Goal: Task Accomplishment & Management: Manage account settings

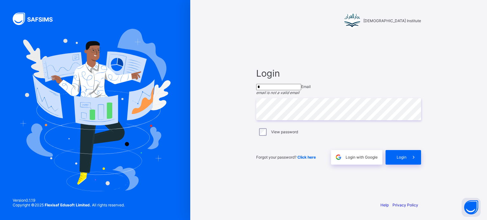
type input "**********"
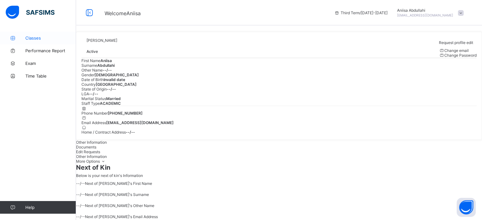
click at [30, 35] on link "Classes" at bounding box center [38, 38] width 76 height 13
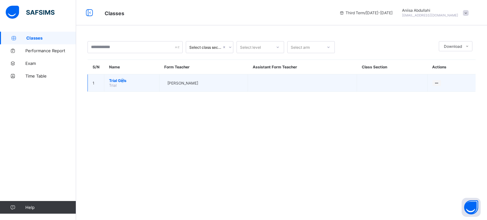
click at [122, 79] on span "Trial Girls" at bounding box center [131, 80] width 45 height 5
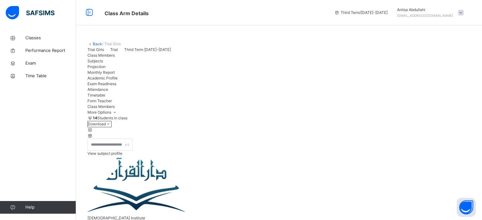
click at [262, 87] on div "Exam Readiness" at bounding box center [278, 84] width 383 height 6
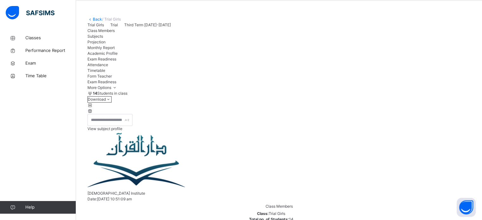
scroll to position [25, 0]
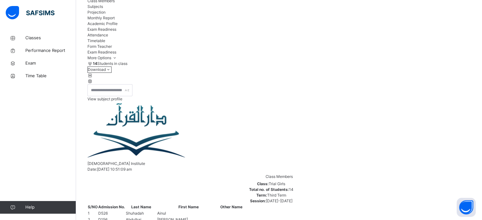
scroll to position [60, 0]
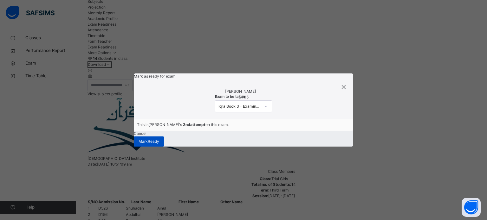
click at [159, 145] on span "[PERSON_NAME]" at bounding box center [149, 142] width 21 height 6
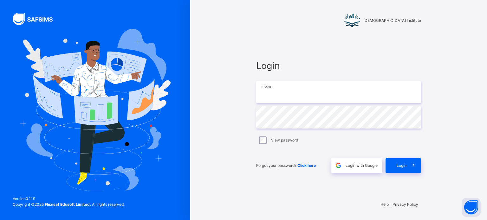
click at [363, 100] on input "email" at bounding box center [338, 92] width 165 height 22
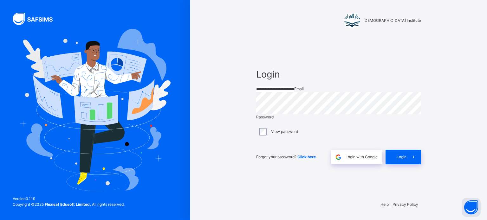
click at [294, 92] on input "**********" at bounding box center [275, 90] width 38 height 6
click at [278, 92] on input "**********" at bounding box center [275, 90] width 38 height 6
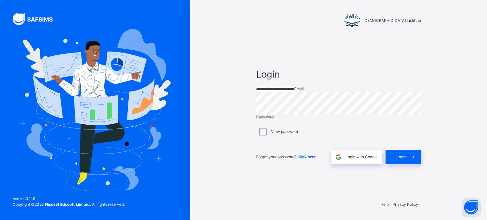
click at [282, 92] on input "**********" at bounding box center [275, 90] width 38 height 6
click at [278, 92] on input "**********" at bounding box center [275, 90] width 38 height 6
click at [267, 92] on input "**********" at bounding box center [275, 90] width 38 height 6
click at [265, 92] on input "**********" at bounding box center [275, 90] width 38 height 6
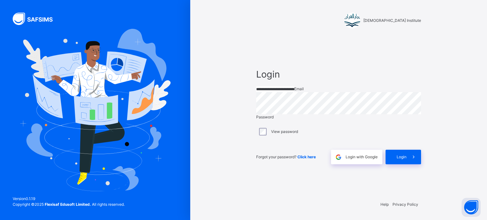
click at [266, 92] on input "**********" at bounding box center [275, 90] width 38 height 6
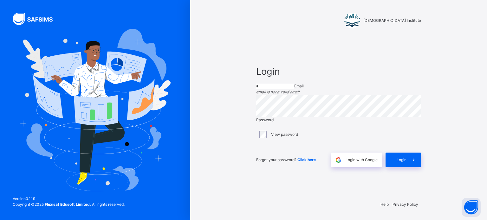
type input "**********"
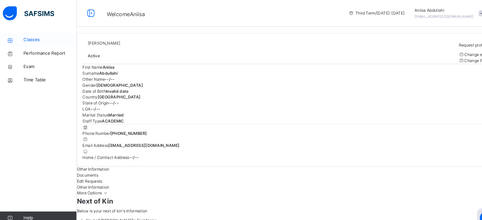
click at [35, 42] on link "Classes" at bounding box center [38, 38] width 76 height 13
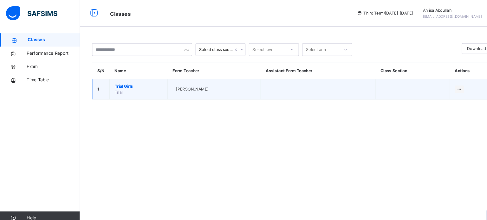
click at [198, 83] on span "[PERSON_NAME]" at bounding box center [182, 85] width 31 height 6
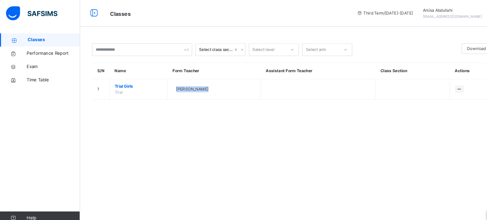
drag, startPoint x: 198, startPoint y: 83, endPoint x: 197, endPoint y: 148, distance: 64.7
click at [197, 148] on div "Select class section Select level Select arm Download Pdf Report Excel Report S…" at bounding box center [281, 110] width 411 height 220
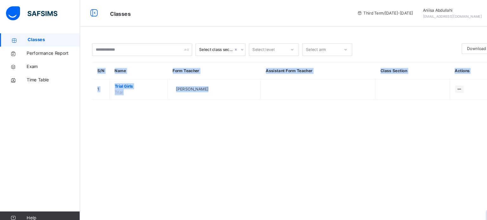
click at [271, 124] on div "Select class section Select level Select arm Download Pdf Report Excel Report S…" at bounding box center [281, 110] width 411 height 220
click at [275, 136] on div "Select class section Select level Select arm Download Pdf Report Excel Report S…" at bounding box center [281, 110] width 411 height 220
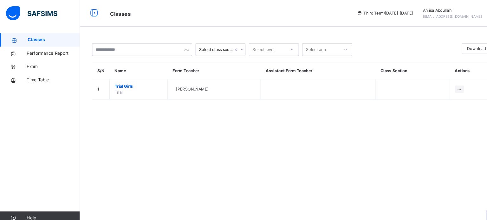
click at [259, 119] on div "Select class section Select level Select arm Download Pdf Report Excel Report S…" at bounding box center [281, 110] width 411 height 220
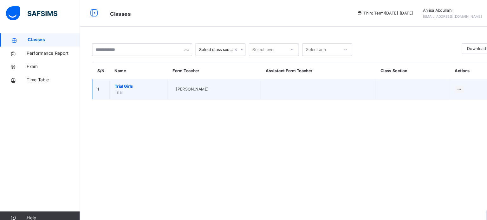
click at [214, 90] on td "[PERSON_NAME]" at bounding box center [203, 84] width 88 height 19
click at [198, 87] on span "[PERSON_NAME]" at bounding box center [182, 85] width 31 height 6
click at [188, 90] on td "[PERSON_NAME]" at bounding box center [203, 84] width 88 height 19
click at [164, 85] on div at bounding box center [164, 85] width 0 height 0
click at [125, 83] on span "Trial Girls" at bounding box center [131, 82] width 45 height 6
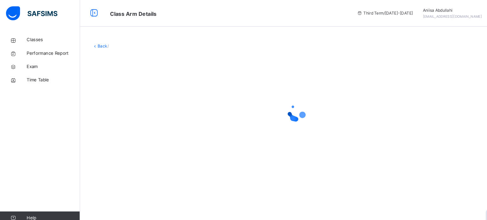
click at [110, 90] on div at bounding box center [281, 107] width 388 height 120
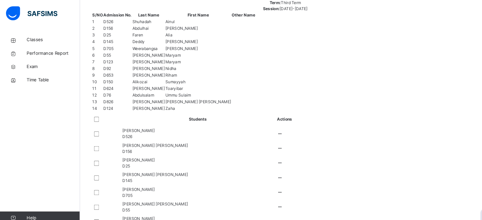
scroll to position [227, 0]
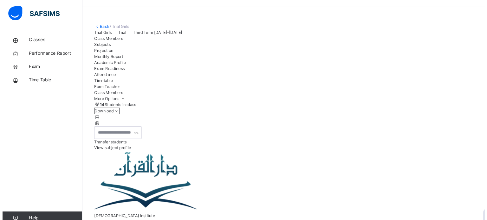
scroll to position [0, 0]
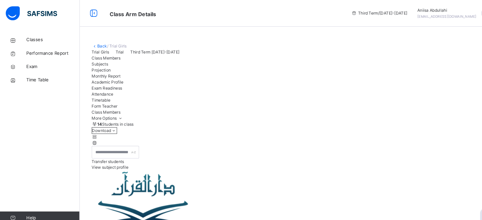
click at [142, 64] on div "Subjects" at bounding box center [278, 61] width 383 height 6
click at [157, 70] on div "Projection" at bounding box center [278, 67] width 383 height 6
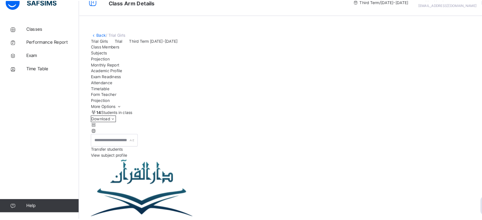
scroll to position [33, 0]
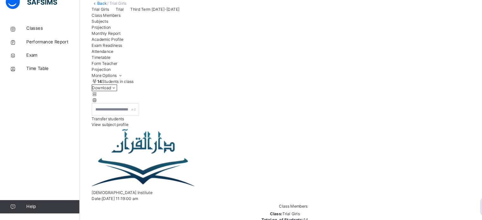
scroll to position [44, 0]
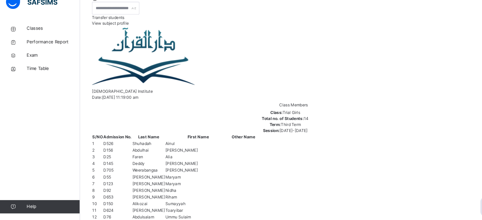
scroll to position [132, 0]
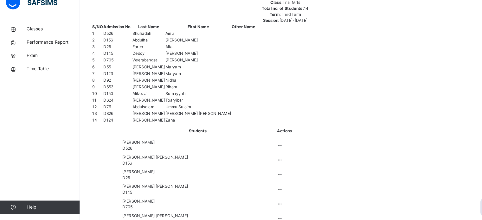
scroll to position [233, 0]
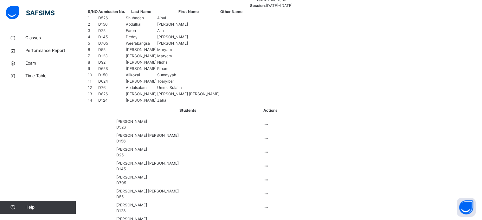
scroll to position [255, 0]
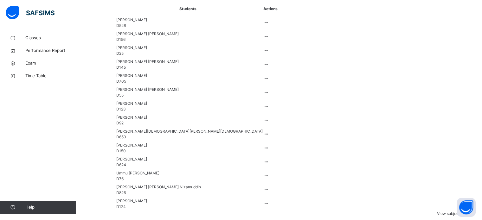
scroll to position [456, 0]
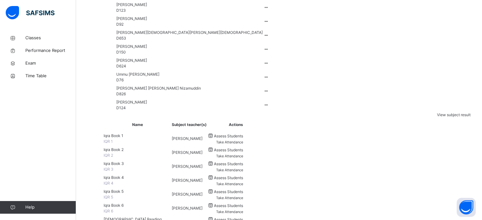
drag, startPoint x: 109, startPoint y: 162, endPoint x: 135, endPoint y: 89, distance: 77.5
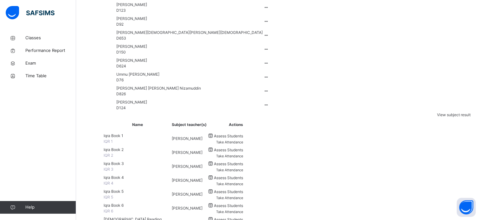
click at [3, 44] on link "Performance Report" at bounding box center [38, 50] width 76 height 13
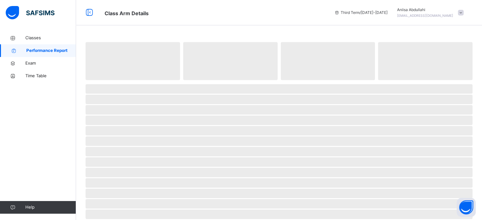
select select "****"
select select "*"
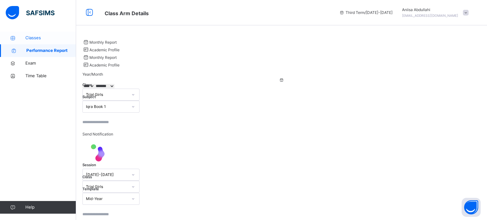
click at [48, 38] on span "Classes" at bounding box center [50, 38] width 51 height 6
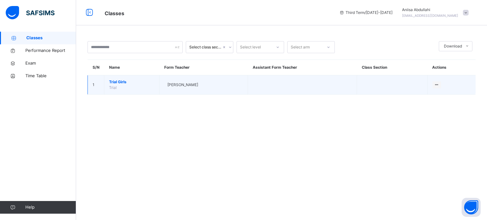
click at [191, 80] on td "[PERSON_NAME]" at bounding box center [203, 84] width 88 height 19
click at [190, 91] on td "[PERSON_NAME]" at bounding box center [203, 84] width 88 height 19
click at [209, 86] on div "[PERSON_NAME]" at bounding box center [203, 85] width 79 height 6
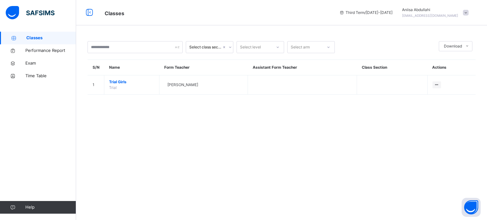
click at [191, 101] on div "Select class section Select level Select arm Download Pdf Report Excel Report S…" at bounding box center [281, 71] width 411 height 79
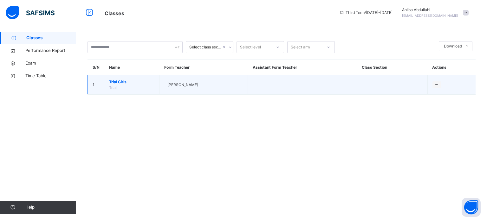
click at [190, 82] on div "[PERSON_NAME]" at bounding box center [203, 85] width 79 height 6
click at [193, 87] on span "[PERSON_NAME]" at bounding box center [182, 85] width 31 height 6
click at [166, 93] on td "[PERSON_NAME]" at bounding box center [203, 84] width 88 height 19
click at [113, 91] on td "Trial Girls Trial" at bounding box center [131, 84] width 55 height 19
click at [105, 91] on td "Trial Girls Trial" at bounding box center [131, 84] width 55 height 19
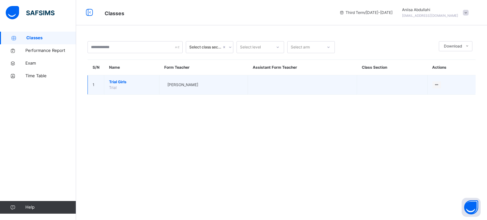
click at [106, 93] on td "Trial Girls Trial" at bounding box center [131, 84] width 55 height 19
click at [177, 82] on span "[PERSON_NAME]" at bounding box center [182, 85] width 31 height 6
drag, startPoint x: 177, startPoint y: 82, endPoint x: 184, endPoint y: 93, distance: 12.8
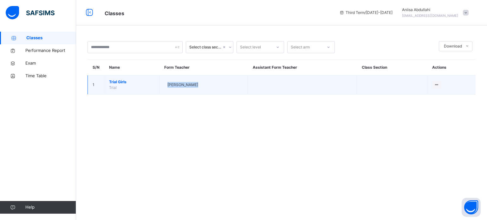
click at [184, 93] on td "[PERSON_NAME]" at bounding box center [203, 84] width 88 height 19
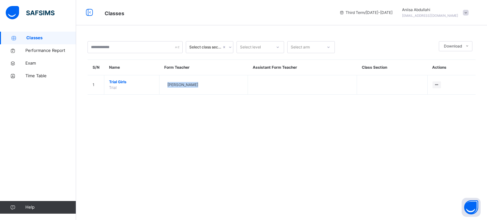
click at [224, 145] on div "Select class section Select level Select arm Download Pdf Report Excel Report S…" at bounding box center [281, 110] width 411 height 220
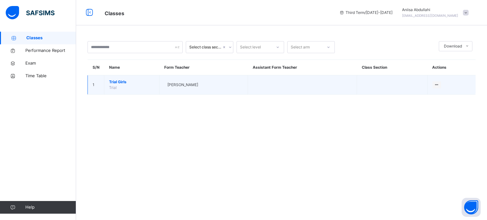
click at [195, 87] on span "[PERSON_NAME]" at bounding box center [182, 85] width 31 height 6
click at [164, 85] on div at bounding box center [164, 85] width 0 height 0
click at [129, 83] on span "Trial Girls" at bounding box center [131, 82] width 45 height 6
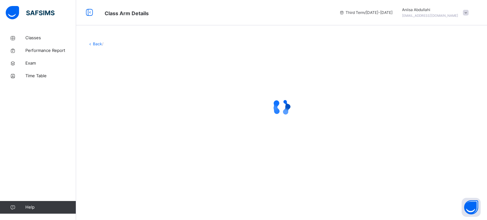
click at [3, 162] on div "Classes Performance Report Exam Time Table Help" at bounding box center [38, 122] width 76 height 195
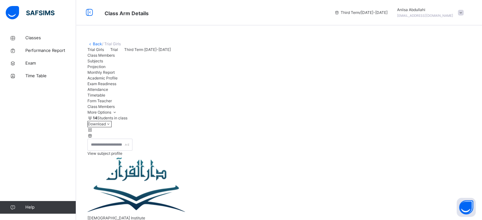
click at [115, 75] on span "Monthly Report" at bounding box center [100, 72] width 27 height 5
click at [108, 92] on span "Attendance" at bounding box center [97, 89] width 21 height 5
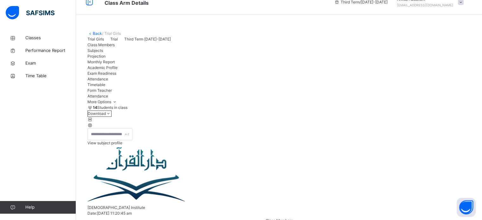
scroll to position [0, 0]
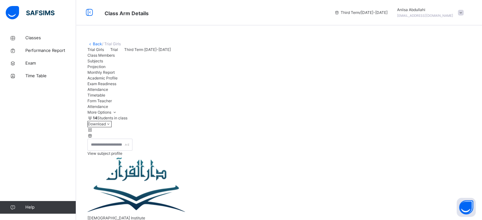
click at [312, 98] on div "Timetable" at bounding box center [278, 96] width 383 height 6
click at [105, 98] on span "Timetable" at bounding box center [96, 95] width 18 height 5
click at [115, 75] on span "Monthly Report" at bounding box center [100, 72] width 27 height 5
click at [106, 69] on span "Projection" at bounding box center [96, 66] width 18 height 5
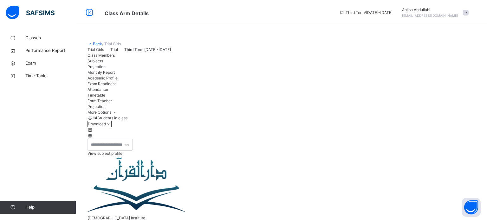
click at [268, 87] on div "Exam Readiness" at bounding box center [281, 84] width 388 height 6
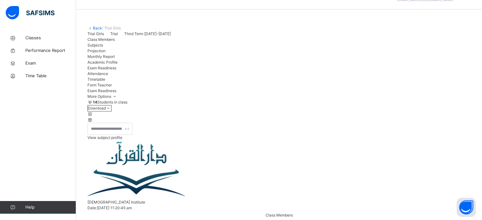
scroll to position [34, 0]
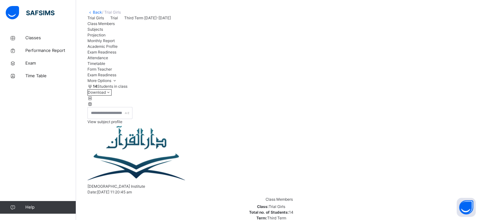
click at [70, 159] on div "Classes Performance Report Exam Time Table Help" at bounding box center [38, 122] width 76 height 195
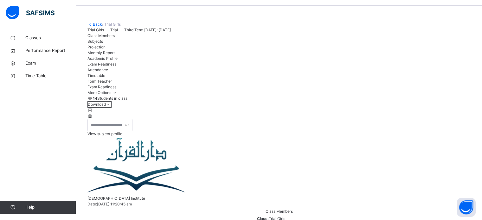
click at [118, 61] on span "Academic Profile" at bounding box center [102, 58] width 30 height 5
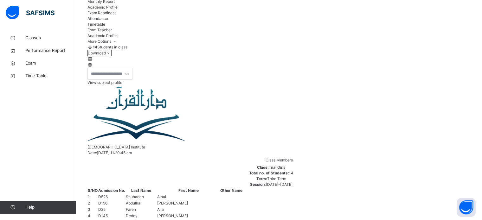
scroll to position [71, 0]
type input "**"
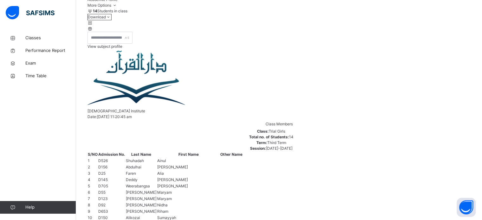
scroll to position [0, 0]
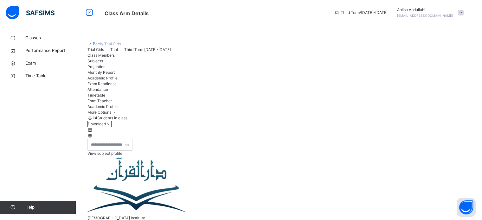
click at [147, 70] on div "Projection" at bounding box center [278, 67] width 383 height 6
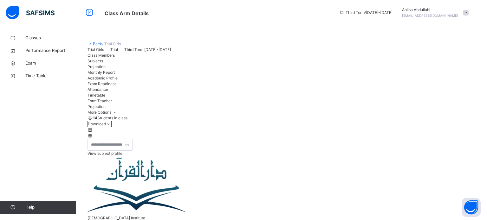
click at [106, 69] on span "Projection" at bounding box center [96, 66] width 18 height 5
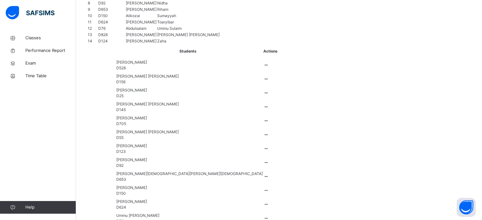
scroll to position [456, 0]
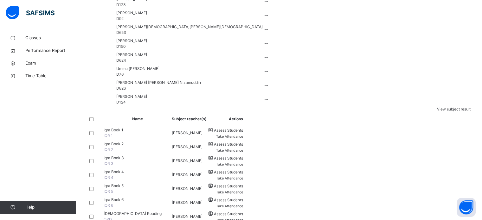
drag, startPoint x: 197, startPoint y: 163, endPoint x: 289, endPoint y: 144, distance: 93.6
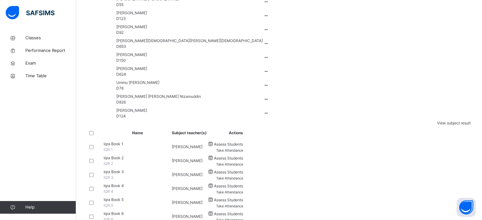
scroll to position [442, 0]
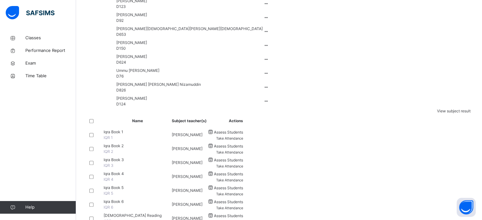
scroll to position [454, 0]
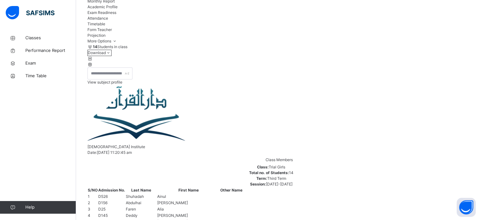
scroll to position [63, 0]
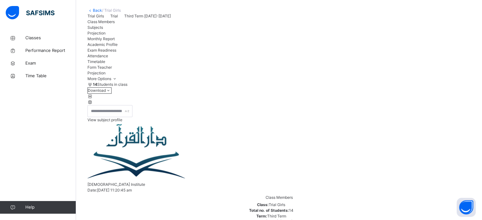
scroll to position [37, 0]
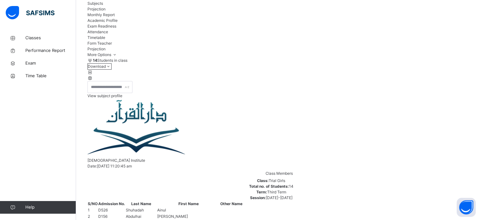
scroll to position [58, 0]
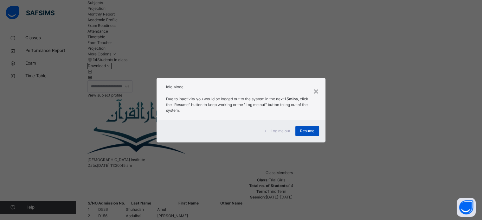
click at [307, 128] on span "Resume" at bounding box center [307, 131] width 14 height 6
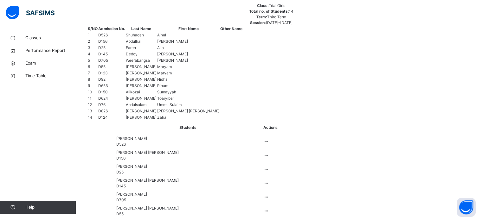
scroll to position [241, 0]
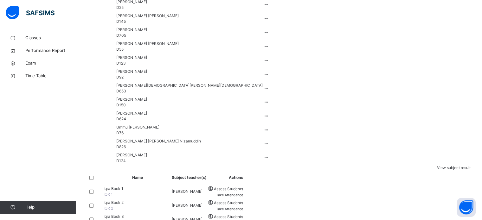
scroll to position [456, 0]
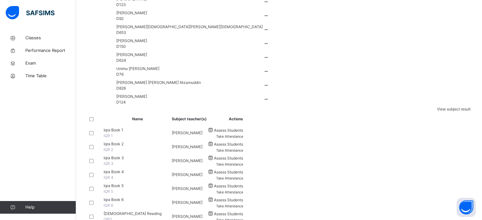
drag, startPoint x: 119, startPoint y: 156, endPoint x: 305, endPoint y: 108, distance: 191.6
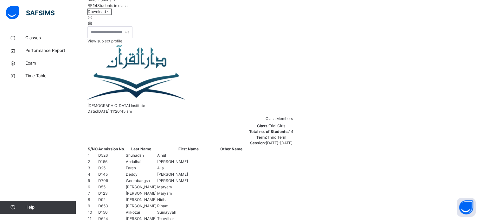
scroll to position [114, 0]
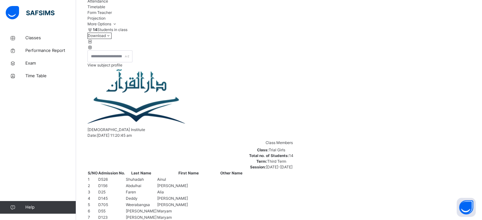
scroll to position [89, 0]
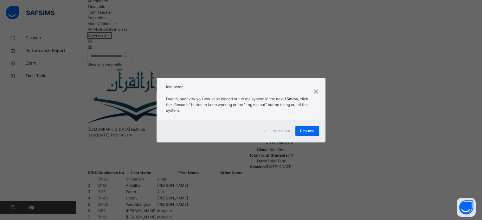
click at [293, 136] on div "Log me out" at bounding box center [277, 131] width 35 height 10
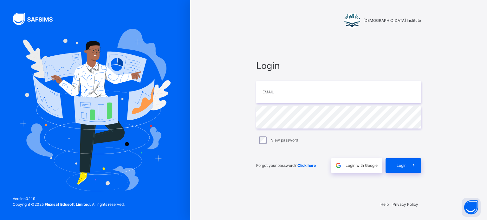
click at [302, 134] on div "View password" at bounding box center [338, 140] width 165 height 13
click at [254, 192] on div "Login Email Password View password Forgot your password? Click here Login with …" at bounding box center [339, 115] width 178 height 159
drag, startPoint x: 288, startPoint y: 88, endPoint x: 260, endPoint y: 88, distance: 27.9
click at [260, 88] on input "email" at bounding box center [338, 92] width 165 height 22
click at [271, 91] on input "email" at bounding box center [338, 92] width 165 height 22
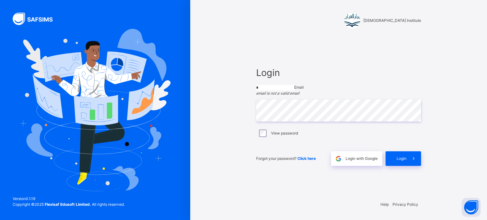
type input "**********"
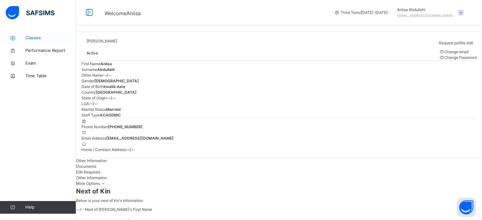
click at [16, 43] on link "Classes" at bounding box center [38, 38] width 76 height 13
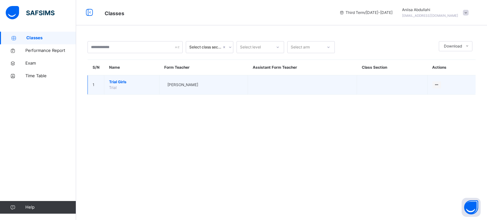
click at [142, 94] on td "Trial Girls Trial" at bounding box center [131, 84] width 55 height 19
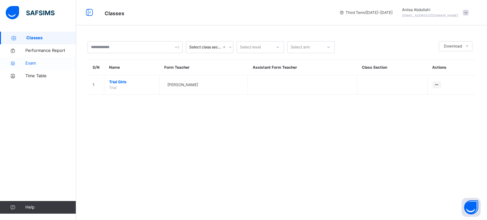
click at [18, 68] on link "Exam" at bounding box center [38, 63] width 76 height 13
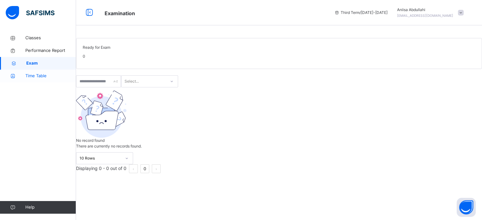
click at [15, 76] on icon at bounding box center [12, 76] width 25 height 5
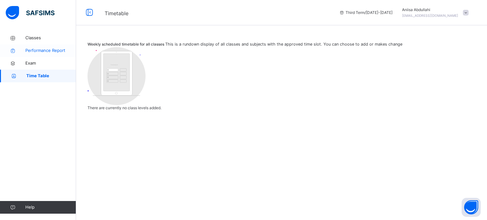
click at [13, 54] on link "Performance Report" at bounding box center [38, 50] width 76 height 13
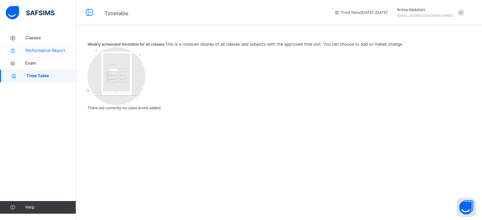
select select "****"
select select "*"
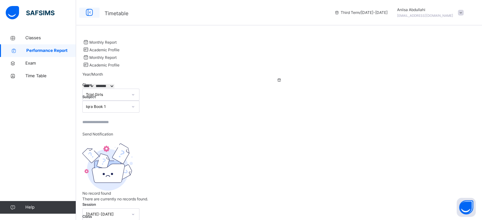
click at [99, 16] on div at bounding box center [89, 13] width 20 height 10
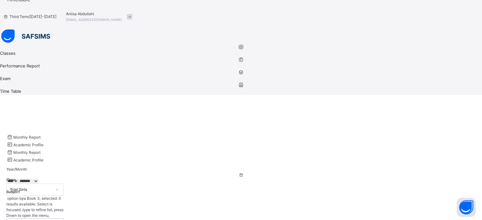
scroll to position [16, 0]
click at [345, 220] on div at bounding box center [240, 224] width 469 height 0
click at [349, 220] on div at bounding box center [240, 224] width 469 height 0
click at [351, 220] on div at bounding box center [240, 224] width 469 height 0
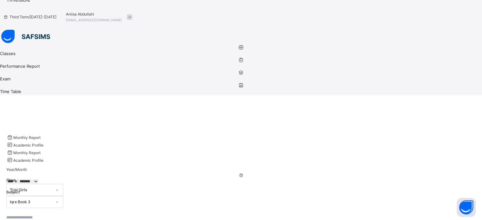
click at [346, 220] on div at bounding box center [240, 224] width 469 height 0
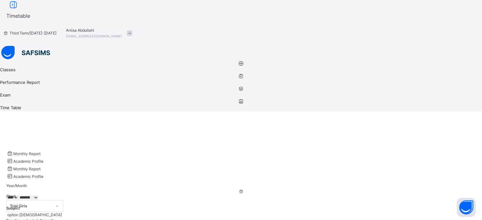
scroll to position [16, 0]
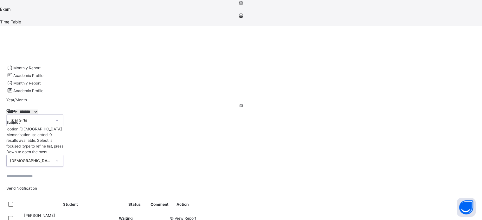
scroll to position [0, 0]
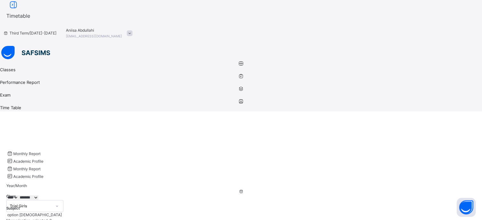
click at [6, 61] on icon at bounding box center [241, 63] width 482 height 5
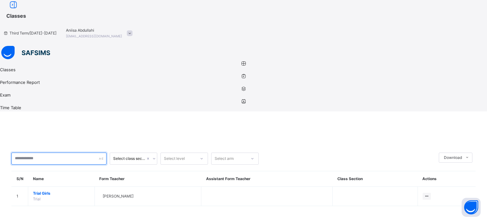
click at [101, 153] on input "text" at bounding box center [58, 159] width 95 height 12
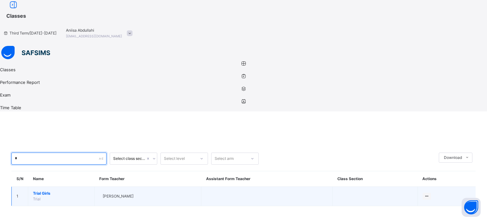
type input "*"
click at [145, 194] on div "[PERSON_NAME]" at bounding box center [148, 197] width 97 height 6
click at [59, 191] on span "Trial Girls" at bounding box center [61, 194] width 57 height 6
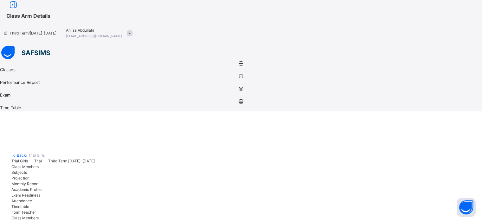
drag, startPoint x: 147, startPoint y: 162, endPoint x: 314, endPoint y: 148, distance: 167.0
click at [42, 187] on span "Academic Profile" at bounding box center [26, 189] width 30 height 5
click at [29, 176] on span "Projection" at bounding box center [20, 178] width 18 height 5
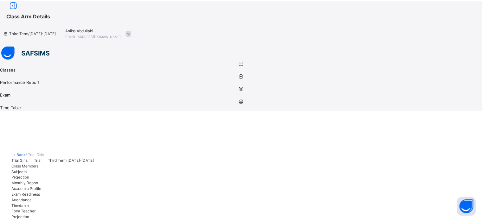
scroll to position [33, 0]
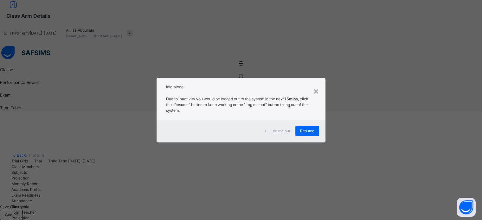
click at [311, 126] on div "Log me out Resume" at bounding box center [241, 131] width 169 height 23
click at [311, 132] on span "Resume" at bounding box center [307, 131] width 14 height 6
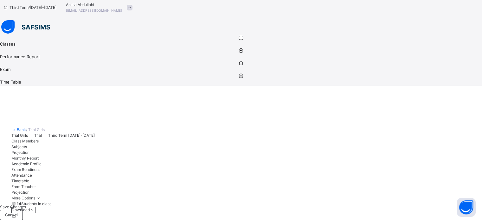
scroll to position [28, 0]
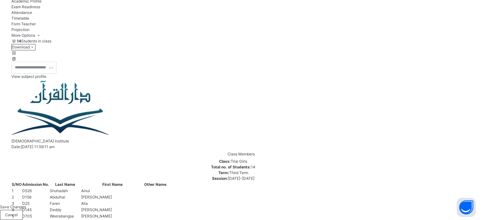
scroll to position [189, 0]
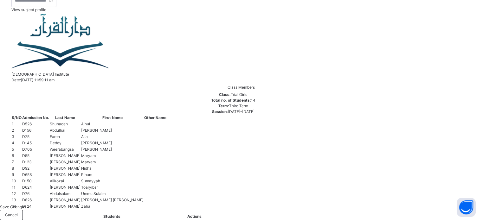
scroll to position [0, 0]
drag, startPoint x: 81, startPoint y: 132, endPoint x: 142, endPoint y: 144, distance: 62.2
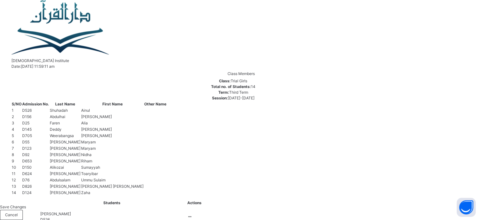
scroll to position [257, 0]
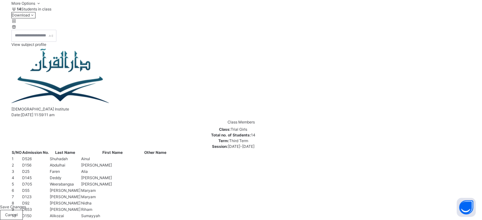
scroll to position [219, 0]
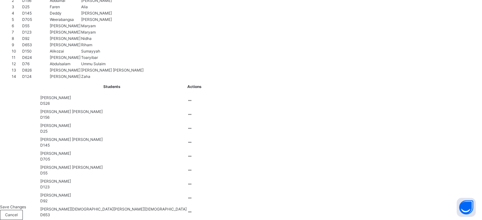
scroll to position [388, 0]
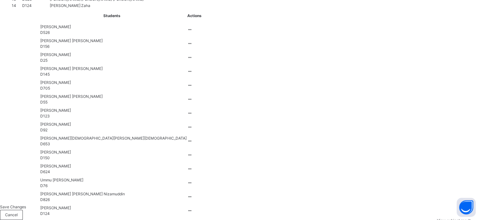
scroll to position [459, 0]
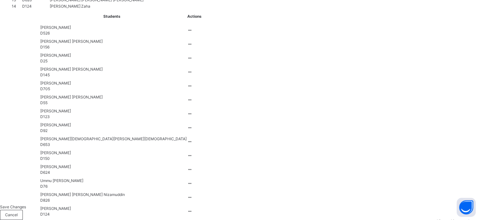
scroll to position [0, 0]
type input "*"
type input "**********"
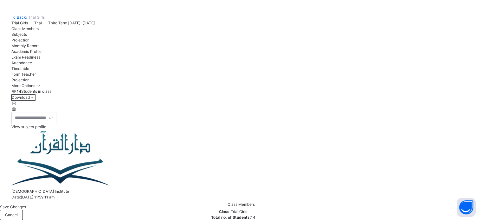
scroll to position [135, 0]
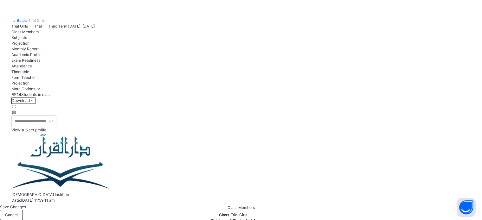
drag, startPoint x: 441, startPoint y: 154, endPoint x: 114, endPoint y: 25, distance: 351.8
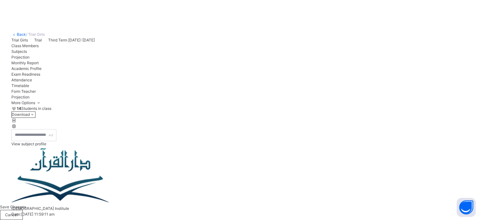
scroll to position [122, 0]
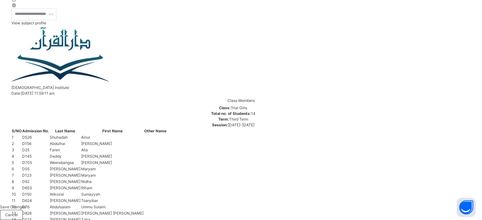
scroll to position [244, 0]
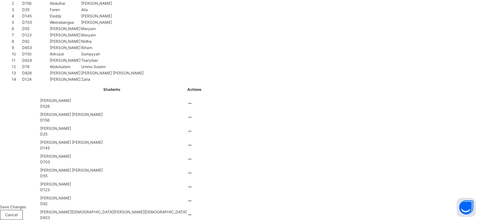
scroll to position [382, 0]
drag, startPoint x: 51, startPoint y: 195, endPoint x: 48, endPoint y: 190, distance: 6.2
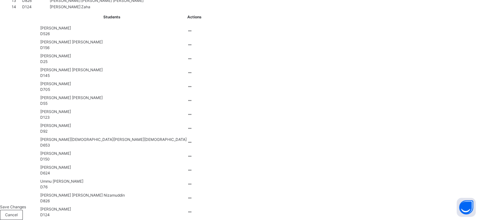
scroll to position [456, 0]
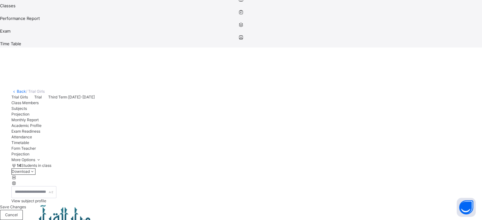
scroll to position [63, 0]
